Goal: Navigation & Orientation: Find specific page/section

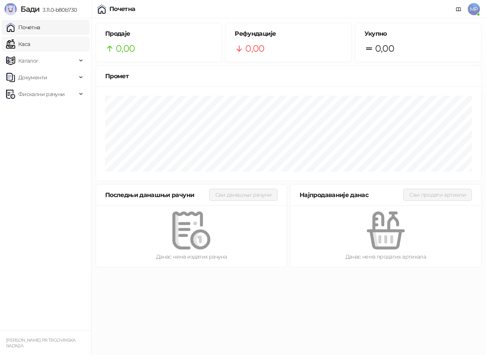
click at [30, 46] on link "Каса" at bounding box center [18, 43] width 24 height 15
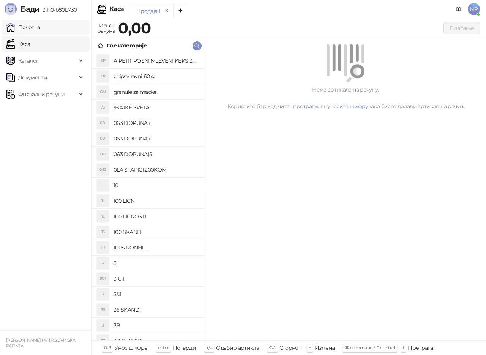
click at [37, 30] on link "Почетна" at bounding box center [23, 27] width 34 height 15
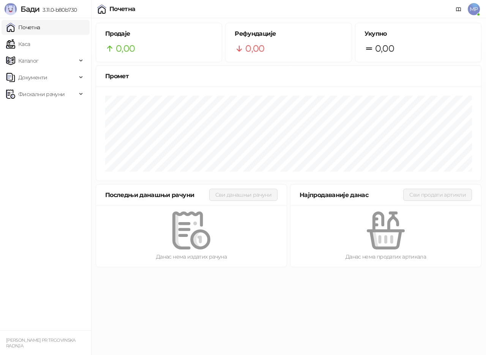
click at [6, 20] on link "Почетна" at bounding box center [23, 27] width 34 height 15
